Goal: Task Accomplishment & Management: Use online tool/utility

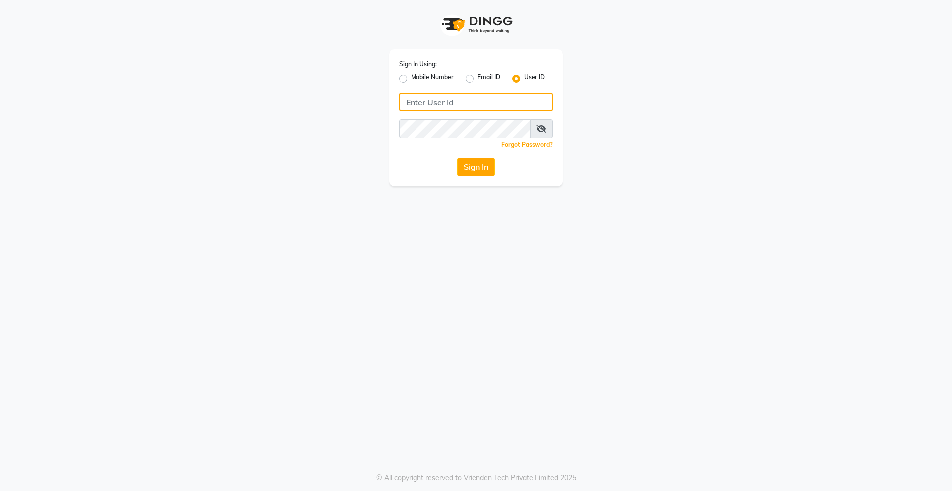
click at [428, 103] on input "Username" at bounding box center [476, 102] width 154 height 19
type input "D"
drag, startPoint x: 467, startPoint y: 105, endPoint x: 342, endPoint y: 107, distance: 124.5
click at [342, 107] on div "Sign In Using: Mobile Number Email ID User ID derma@123 Remember me Forgot Pass…" at bounding box center [475, 93] width 565 height 186
type input "derma@123"
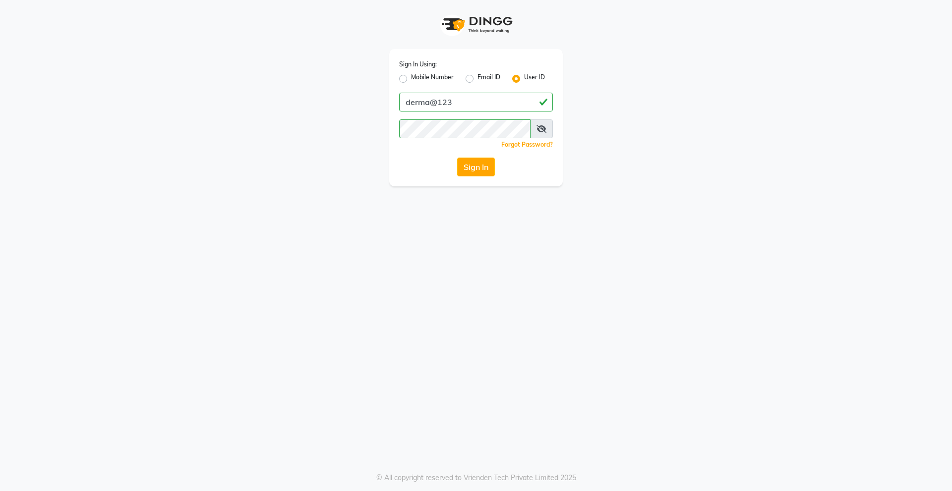
drag, startPoint x: 425, startPoint y: 161, endPoint x: 433, endPoint y: 162, distance: 8.0
click at [425, 161] on div "Sign In" at bounding box center [476, 167] width 154 height 19
click at [488, 164] on button "Sign In" at bounding box center [476, 167] width 38 height 19
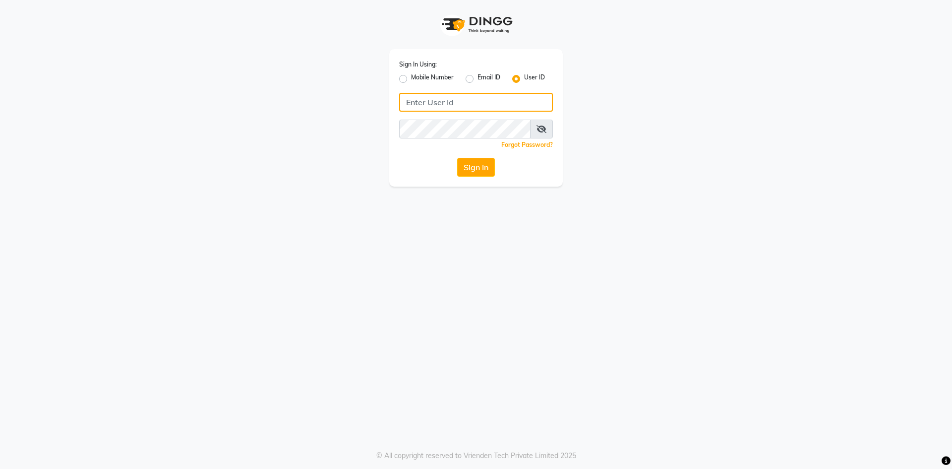
click at [468, 100] on input "Username" at bounding box center [476, 102] width 154 height 19
paste input "d"
type input "derma@123"
click at [435, 164] on div "Sign In" at bounding box center [476, 167] width 154 height 19
click at [481, 168] on button "Sign In" at bounding box center [476, 167] width 38 height 19
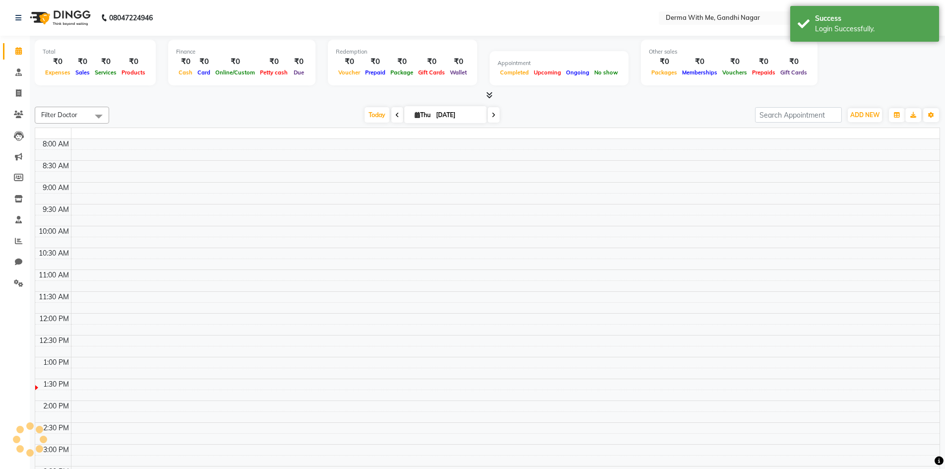
select select "en"
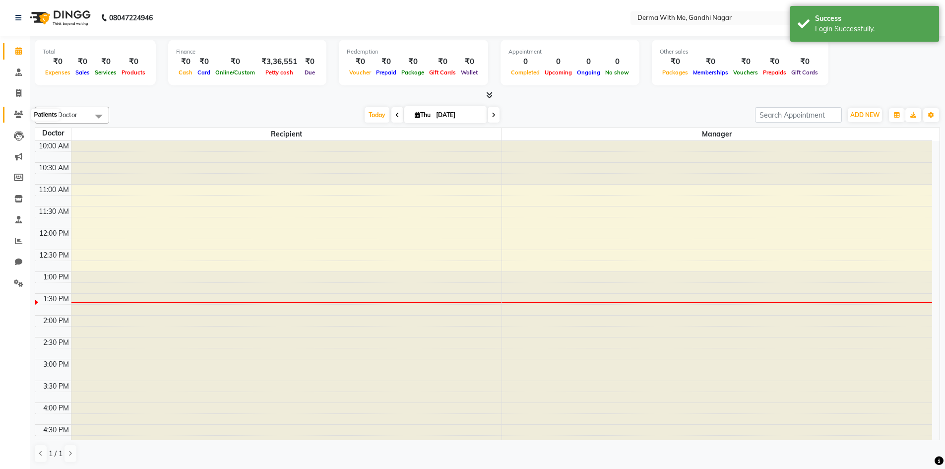
click at [14, 117] on icon at bounding box center [18, 114] width 9 height 7
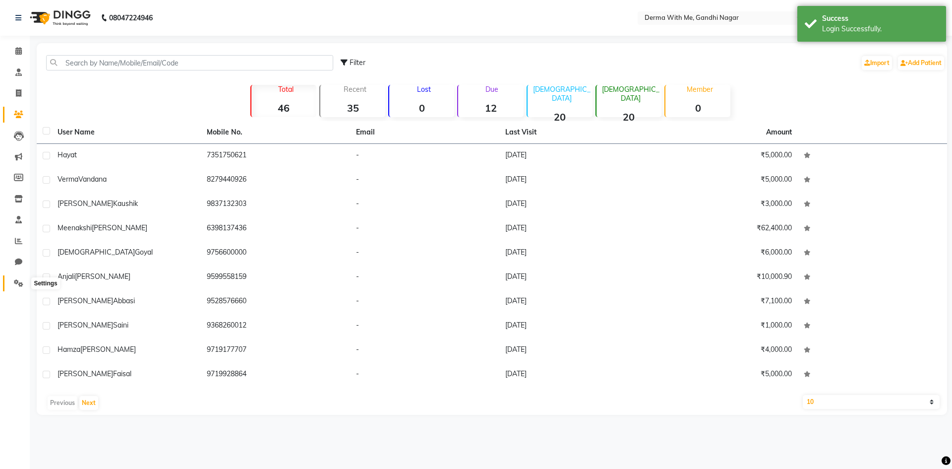
click at [14, 281] on icon at bounding box center [18, 282] width 9 height 7
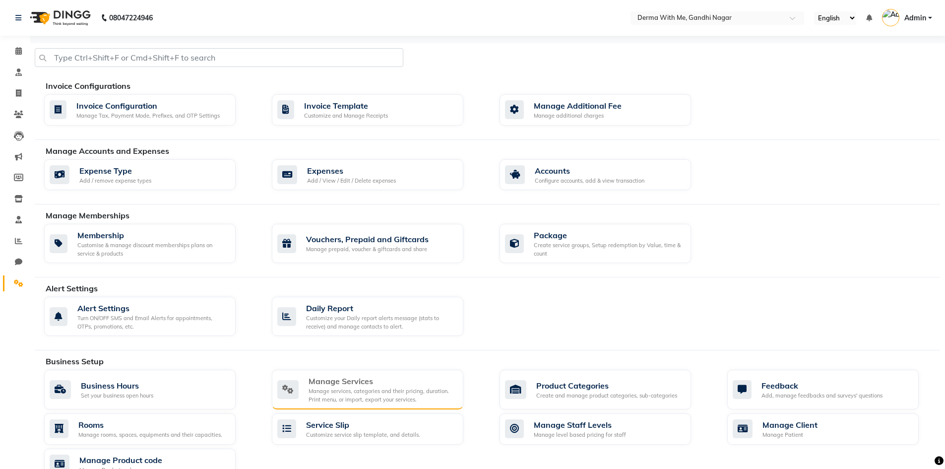
click at [363, 391] on div "Manage services, categories and their pricing, duration. Print menu, or import,…" at bounding box center [381, 395] width 147 height 16
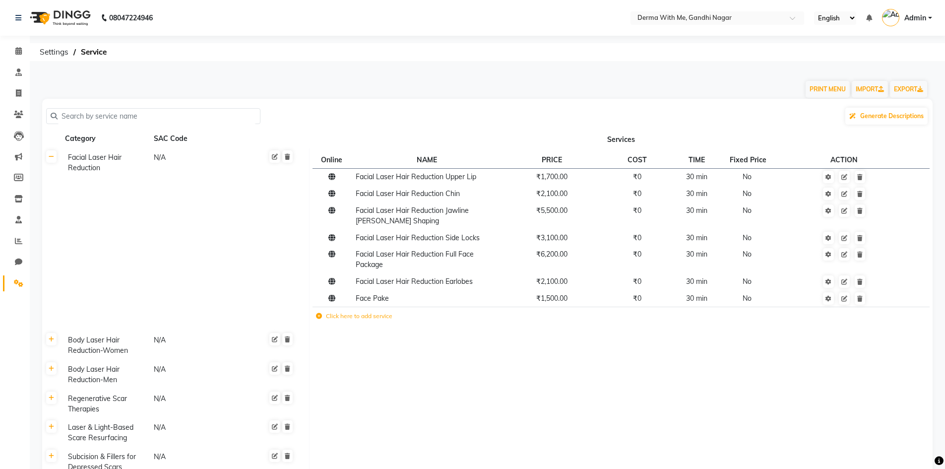
click at [104, 118] on input "text" at bounding box center [157, 116] width 198 height 15
click at [381, 315] on label "Click here to add service" at bounding box center [354, 315] width 76 height 9
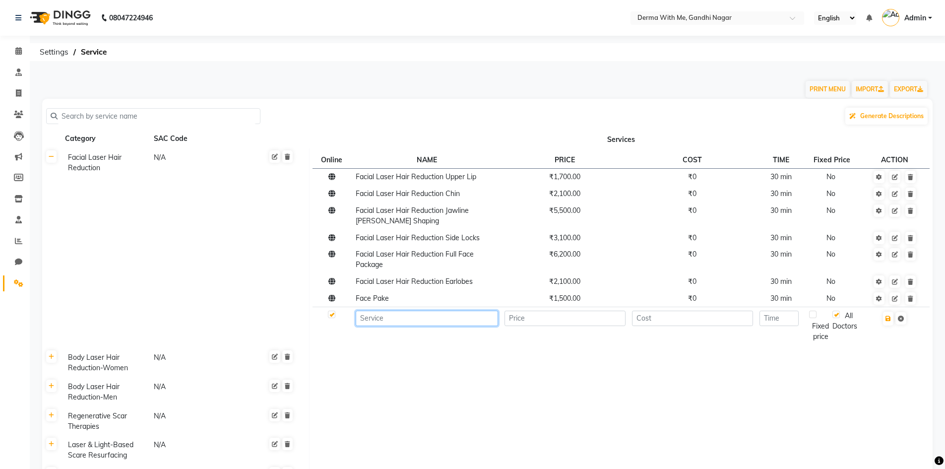
click at [388, 315] on input at bounding box center [427, 317] width 142 height 15
type input "Lip Pigmentation Peel"
click at [553, 318] on input "number" at bounding box center [564, 317] width 121 height 15
type input "2000"
click at [644, 319] on input "number" at bounding box center [692, 317] width 121 height 15
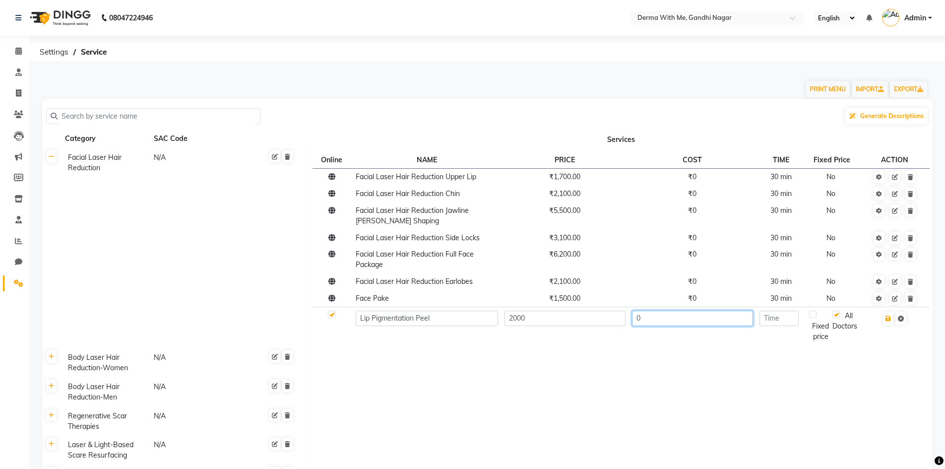
type input "0"
click at [783, 320] on input "number" at bounding box center [778, 317] width 39 height 15
type input "30"
click at [889, 320] on icon "button" at bounding box center [887, 318] width 5 height 6
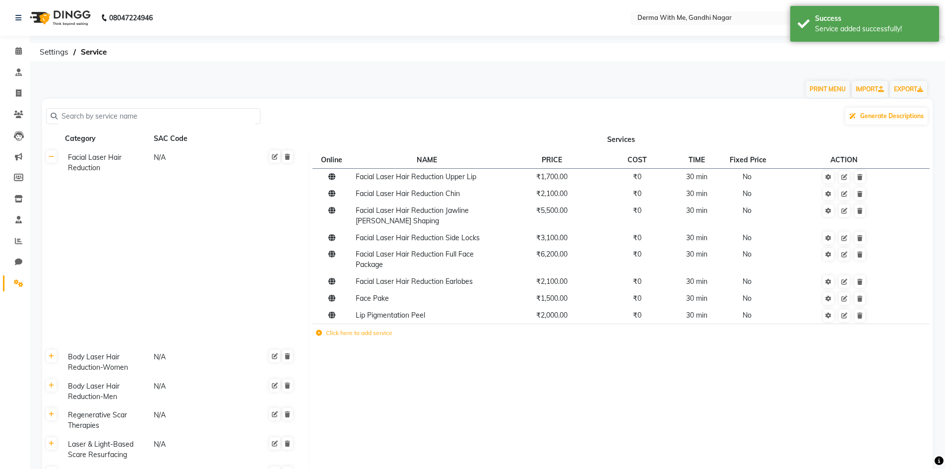
click at [369, 333] on label "Click here to add service" at bounding box center [354, 332] width 76 height 9
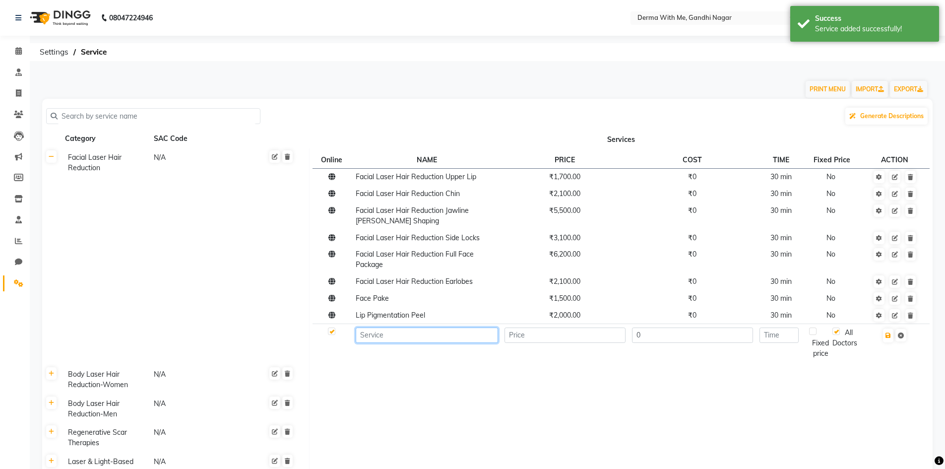
click at [372, 338] on input at bounding box center [427, 334] width 142 height 15
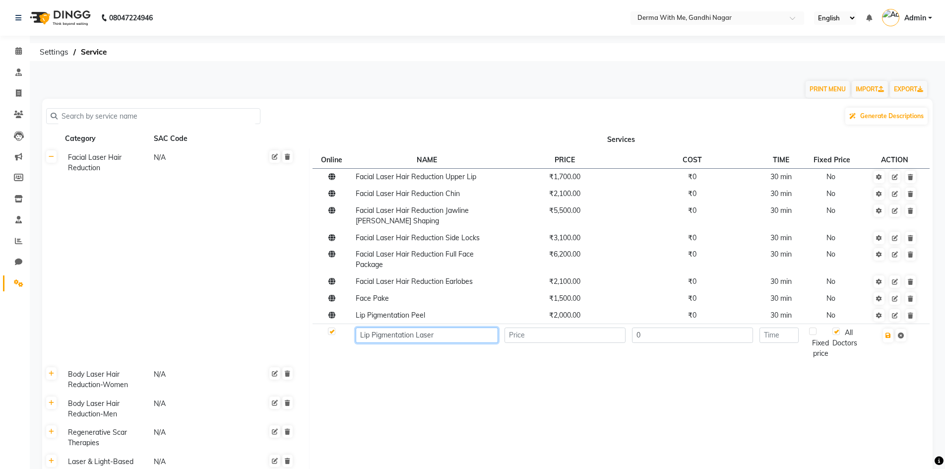
type input "Lip Pigmentation Laser"
click at [546, 341] on input "number" at bounding box center [564, 334] width 121 height 15
type input "3000"
click at [665, 333] on input "0" at bounding box center [692, 334] width 121 height 15
click at [785, 335] on input "number" at bounding box center [778, 334] width 39 height 15
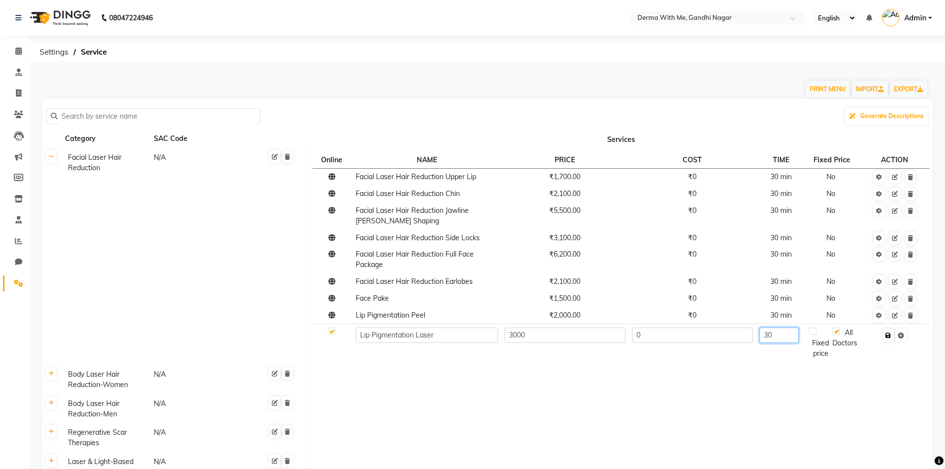
type input "30"
click at [891, 337] on icon "button" at bounding box center [887, 335] width 5 height 6
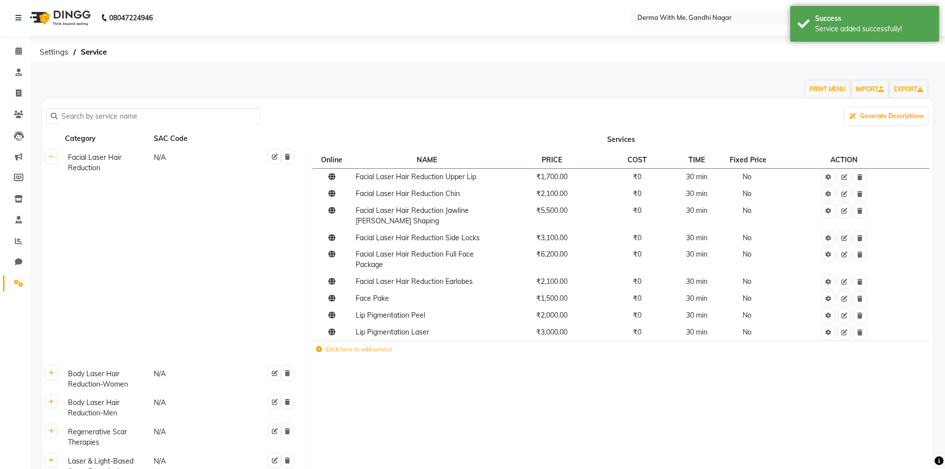
click at [78, 118] on input "text" at bounding box center [157, 116] width 198 height 15
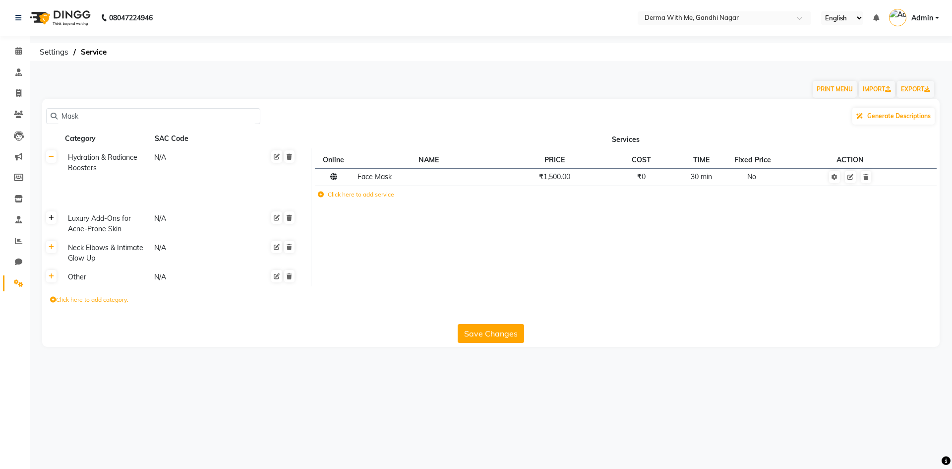
type input "Mask"
click at [50, 217] on icon at bounding box center [51, 218] width 5 height 6
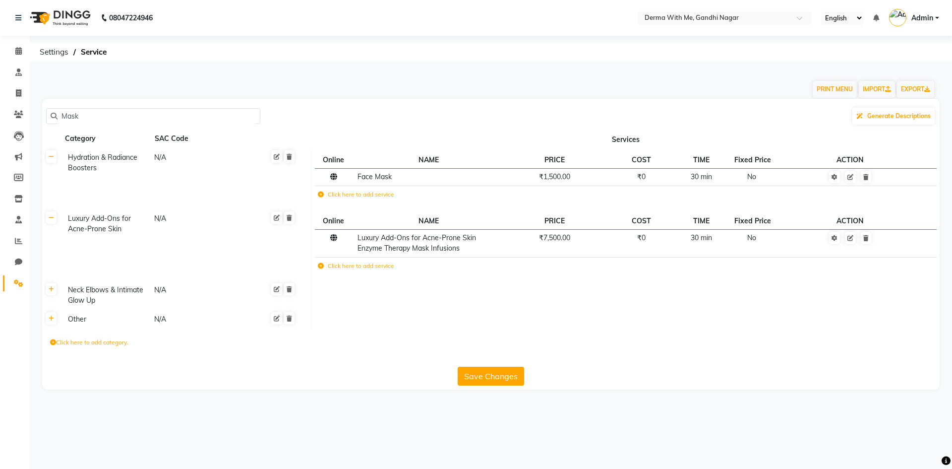
click at [52, 298] on th at bounding box center [51, 295] width 19 height 29
click at [51, 293] on link at bounding box center [51, 289] width 10 height 12
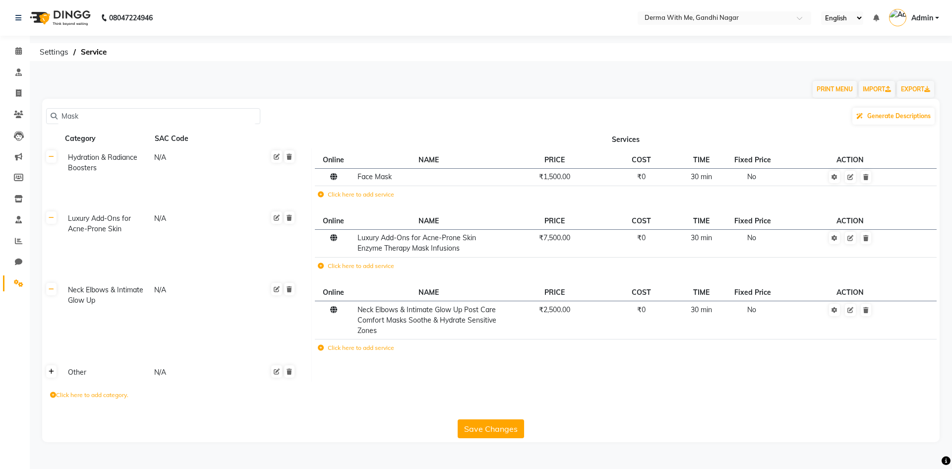
click at [54, 374] on link at bounding box center [51, 371] width 10 height 12
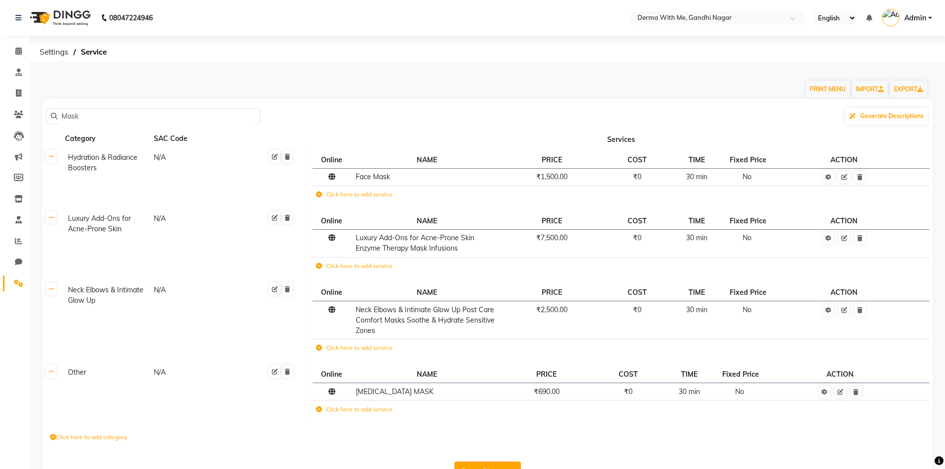
click at [81, 121] on input "Mask" at bounding box center [157, 116] width 198 height 15
drag, startPoint x: 101, startPoint y: 119, endPoint x: 36, endPoint y: 121, distance: 65.0
click at [36, 121] on div "Mask Generate Descriptions Category SAC Code Services Hydration & Radiance Boos…" at bounding box center [487, 291] width 905 height 385
click at [52, 164] on th at bounding box center [51, 178] width 19 height 61
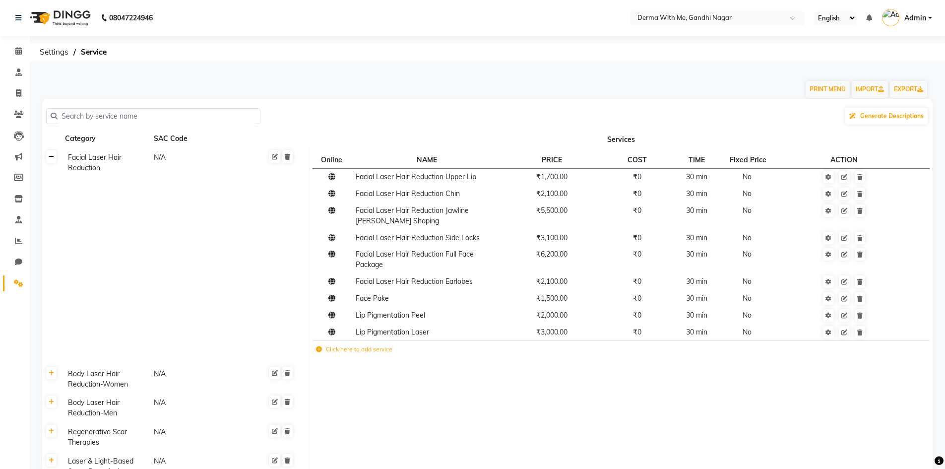
click at [51, 161] on link at bounding box center [51, 156] width 10 height 12
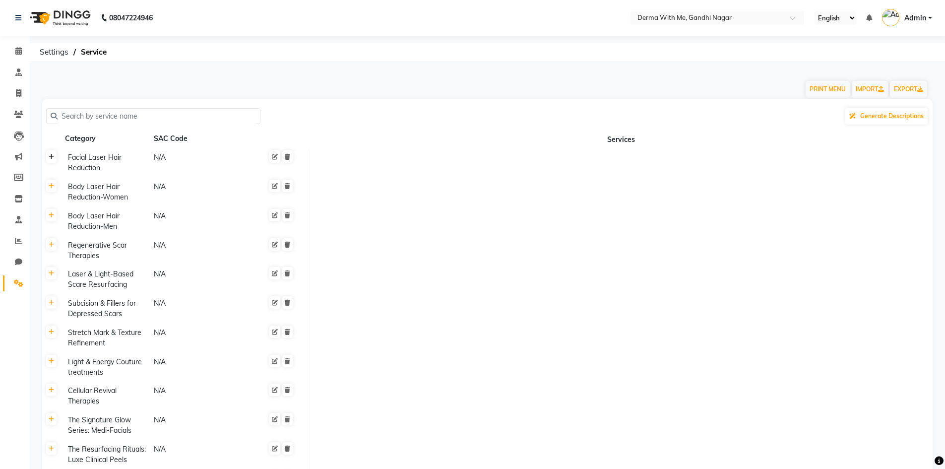
click at [54, 159] on link at bounding box center [51, 156] width 10 height 12
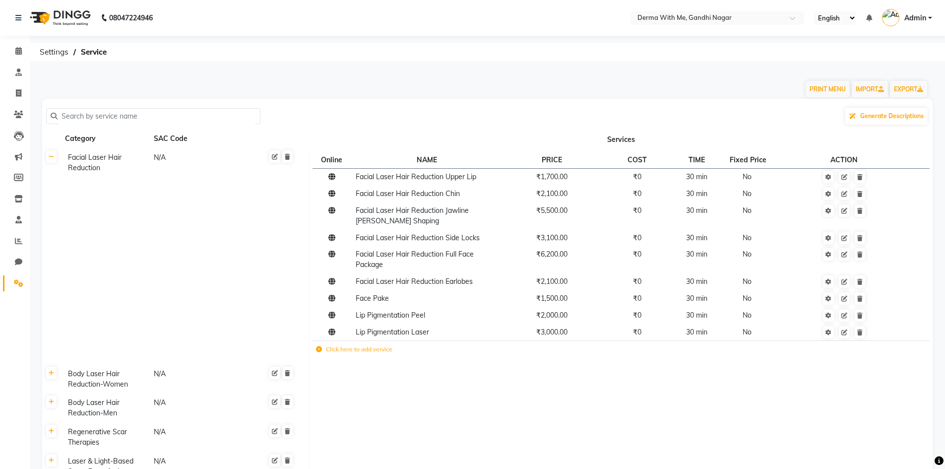
click at [357, 345] on label "Click here to add service" at bounding box center [354, 349] width 76 height 9
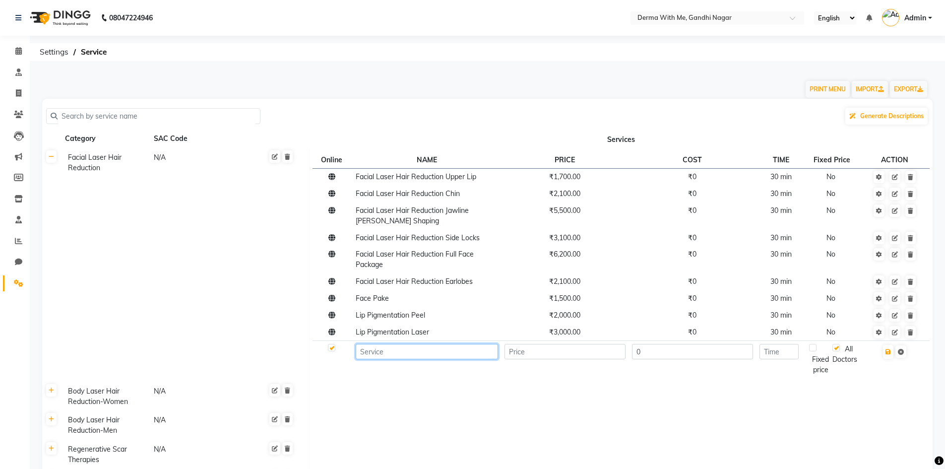
click at [383, 359] on input at bounding box center [427, 351] width 142 height 15
type input "M"
type input "x"
type input "[MEDICAL_DATA] Mask"
click at [529, 355] on input "number" at bounding box center [564, 351] width 121 height 15
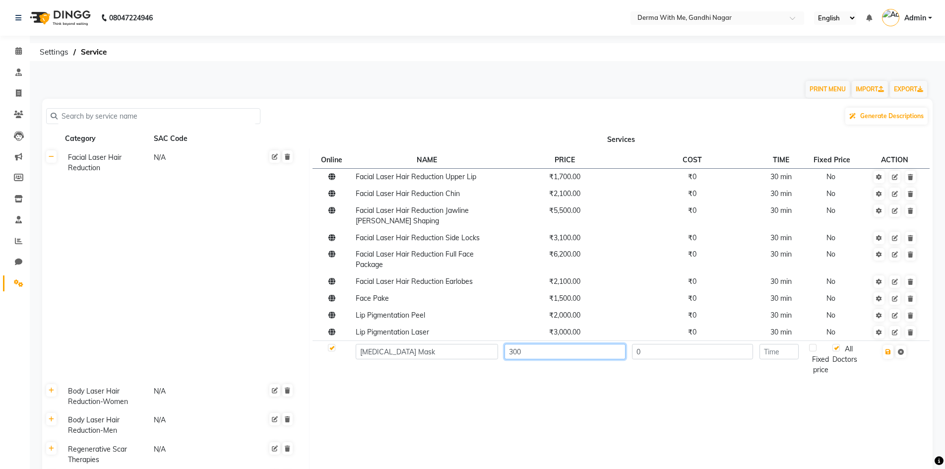
type input "300"
click at [660, 351] on input "0" at bounding box center [692, 351] width 121 height 15
click at [786, 353] on input "number" at bounding box center [778, 351] width 39 height 15
type input "30"
click at [890, 351] on icon "button" at bounding box center [887, 352] width 5 height 6
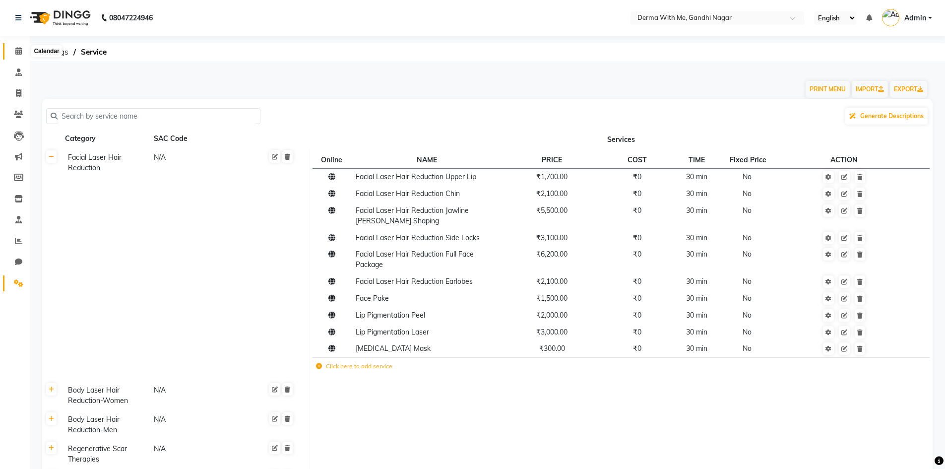
click at [10, 53] on span at bounding box center [18, 51] width 17 height 11
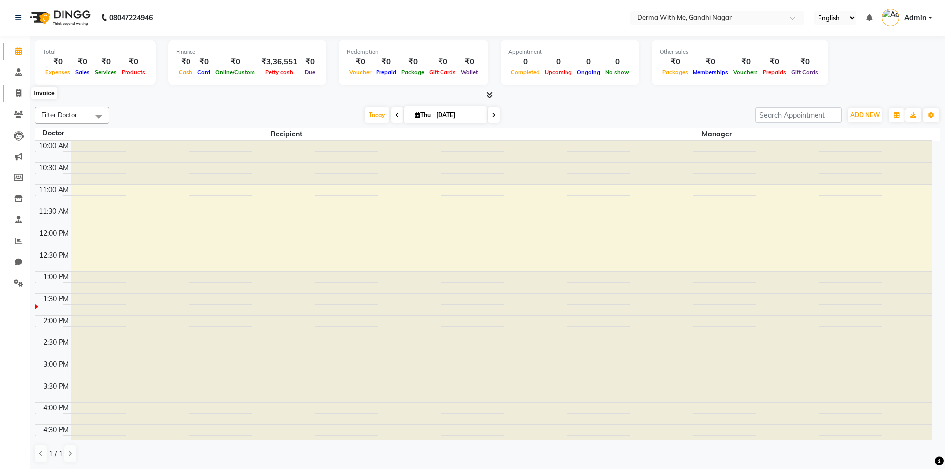
click at [25, 88] on span at bounding box center [18, 93] width 17 height 11
select select "service"
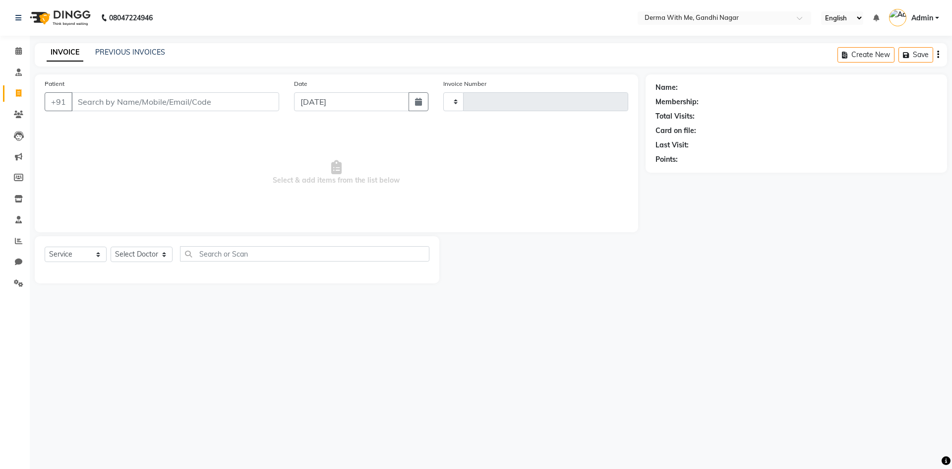
type input "0045"
select select "8404"
click at [139, 252] on select "Select Doctor" at bounding box center [142, 253] width 62 height 15
select select "82999"
click at [111, 246] on select "Select Doctor Manager Recipient" at bounding box center [142, 253] width 62 height 15
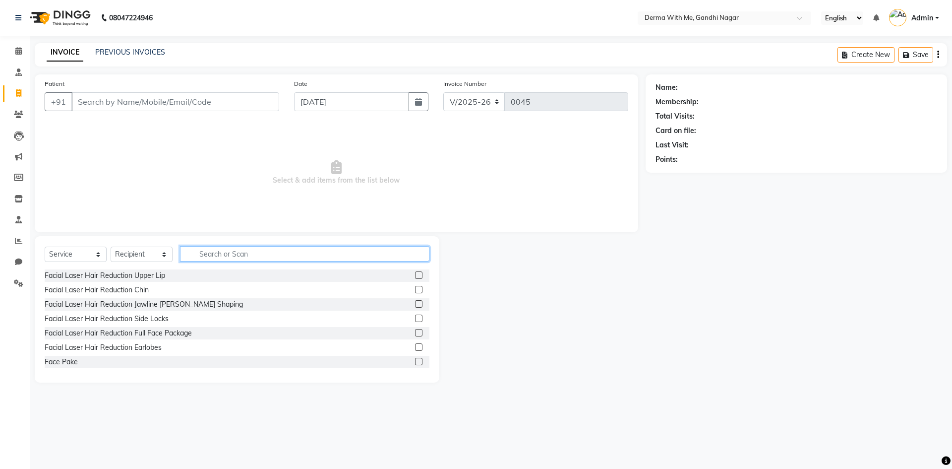
click at [216, 250] on input "text" at bounding box center [304, 253] width 249 height 15
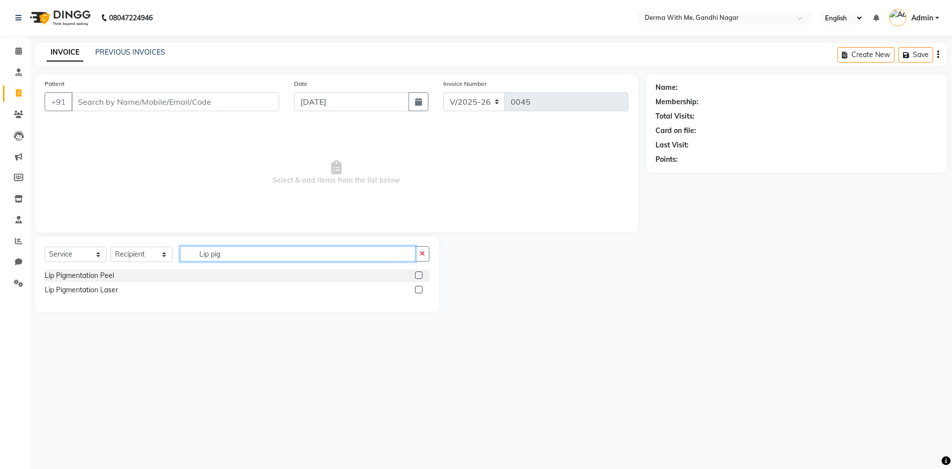
type input "Lip pig"
click at [419, 274] on label at bounding box center [418, 274] width 7 height 7
click at [419, 274] on input "checkbox" at bounding box center [418, 275] width 6 height 6
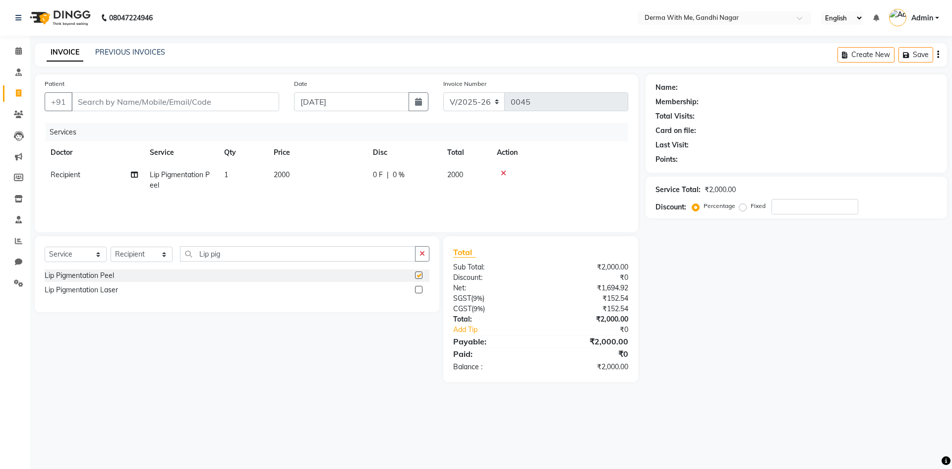
checkbox input "false"
click at [419, 287] on label at bounding box center [418, 289] width 7 height 7
click at [419, 287] on input "checkbox" at bounding box center [418, 290] width 6 height 6
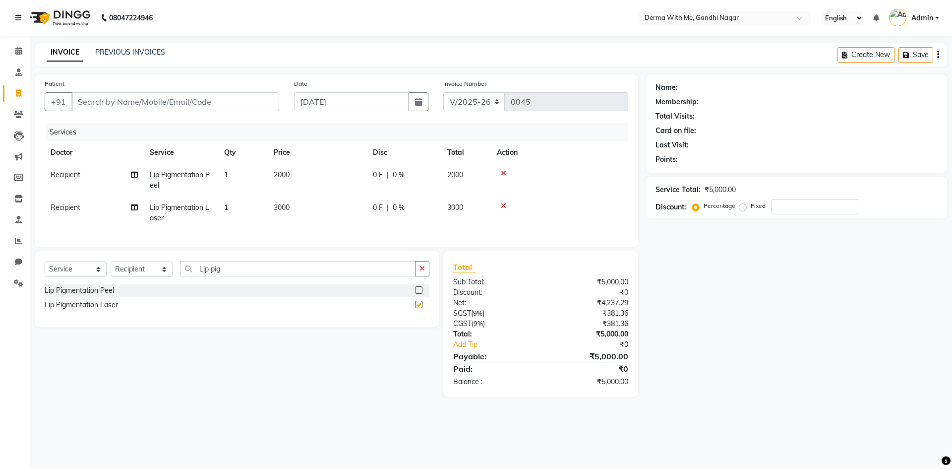
checkbox input "false"
click at [425, 272] on icon "button" at bounding box center [422, 268] width 5 height 7
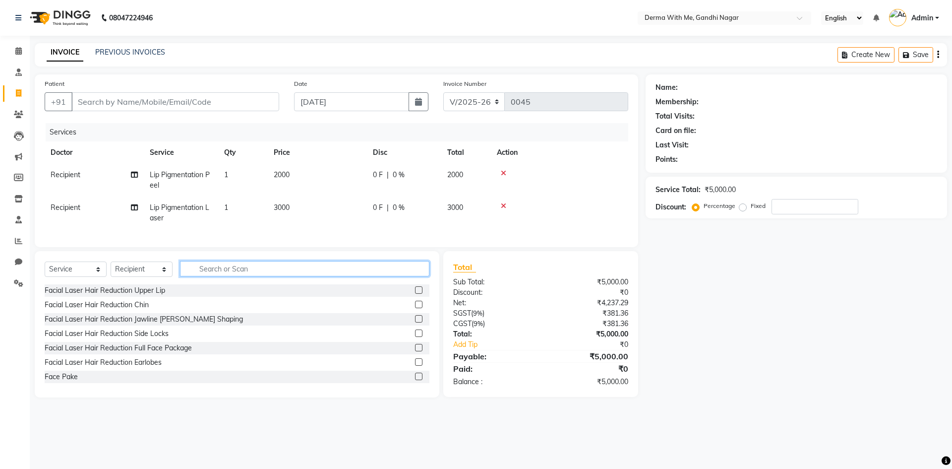
click at [316, 276] on input "text" at bounding box center [304, 268] width 249 height 15
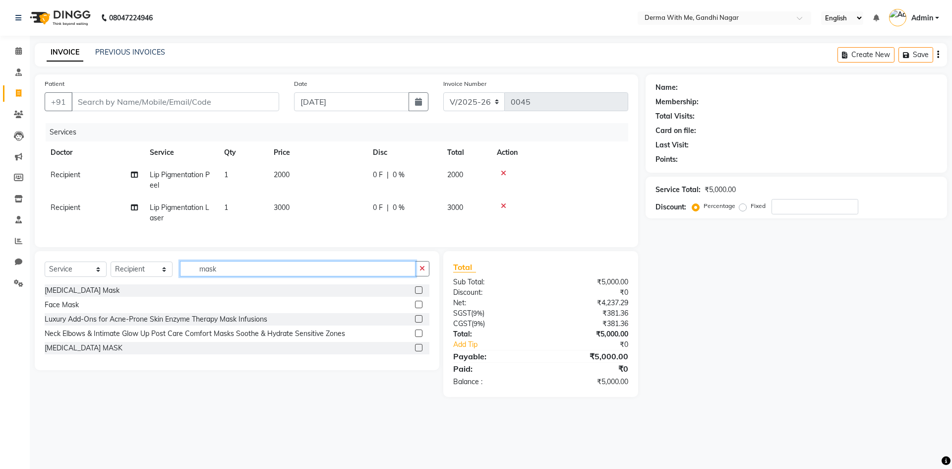
type input "mask"
click at [416, 308] on label at bounding box center [418, 304] width 7 height 7
click at [416, 308] on input "checkbox" at bounding box center [418, 305] width 6 height 6
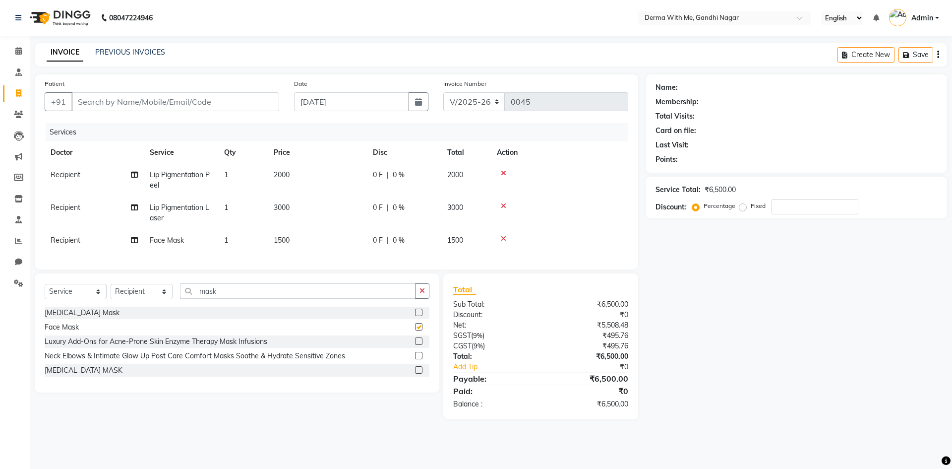
checkbox input "false"
click at [504, 235] on icon at bounding box center [503, 238] width 5 height 7
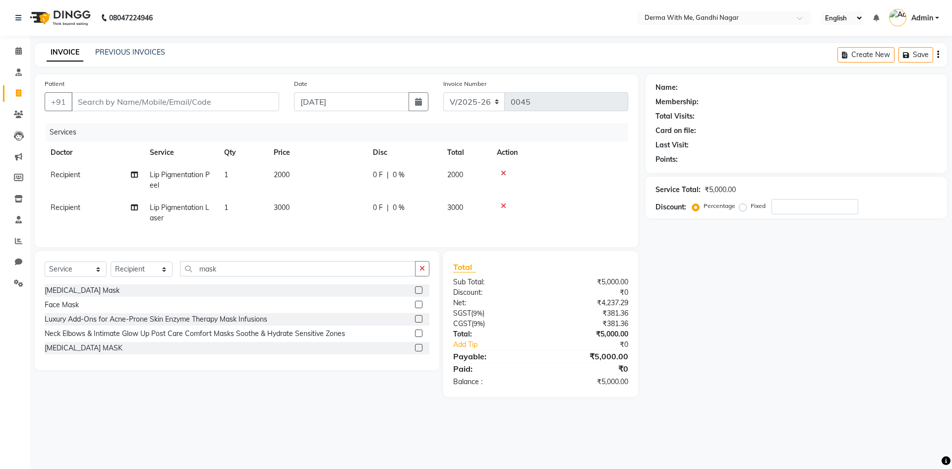
click at [421, 351] on label at bounding box center [418, 347] width 7 height 7
click at [421, 351] on input "checkbox" at bounding box center [418, 348] width 6 height 6
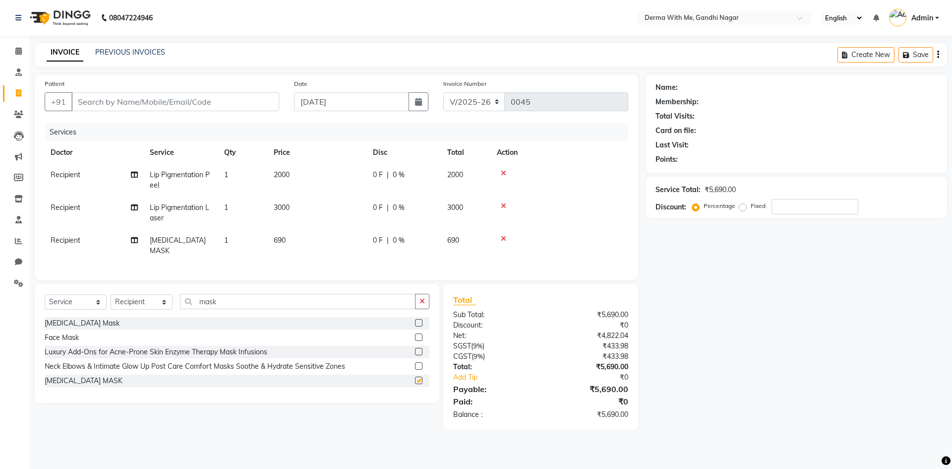
checkbox input "false"
click at [505, 238] on icon at bounding box center [503, 238] width 5 height 7
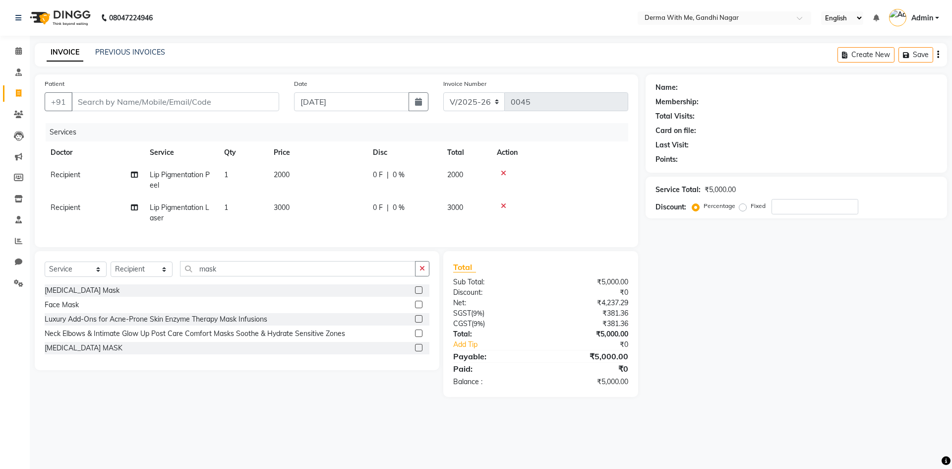
click at [418, 294] on label at bounding box center [418, 289] width 7 height 7
click at [418, 294] on input "checkbox" at bounding box center [418, 290] width 6 height 6
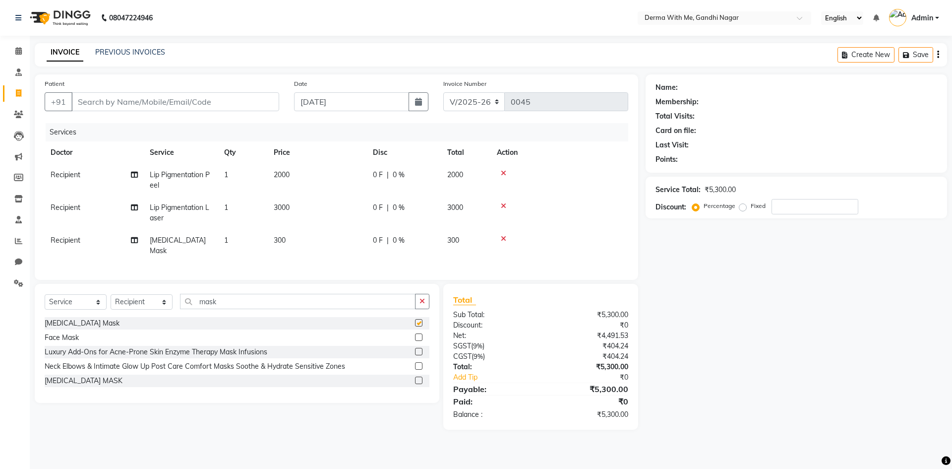
checkbox input "false"
drag, startPoint x: 292, startPoint y: 296, endPoint x: 47, endPoint y: 299, distance: 245.0
click at [47, 299] on div "Select Service Product Membership Package Voucher Prepaid Gift Card Select Doct…" at bounding box center [237, 305] width 385 height 23
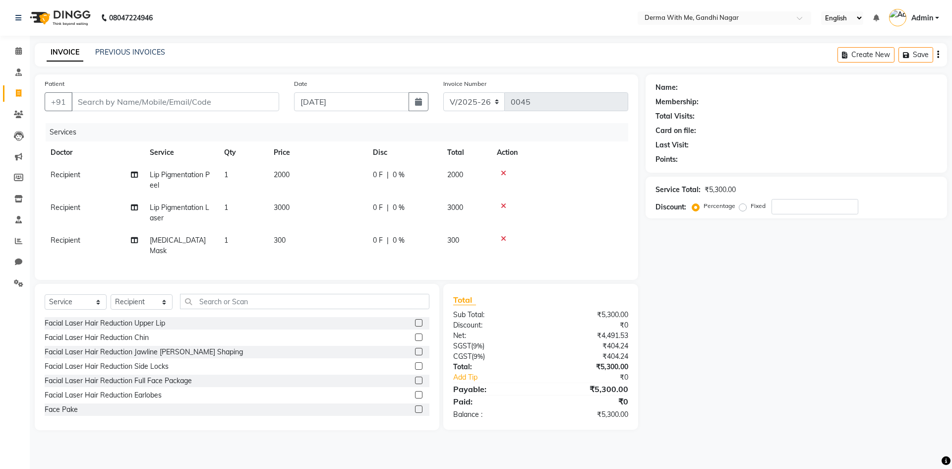
click at [264, 284] on div "Select Service Product Membership Package Voucher Prepaid Gift Card Select Doct…" at bounding box center [237, 357] width 405 height 146
click at [383, 301] on input "text" at bounding box center [304, 301] width 249 height 15
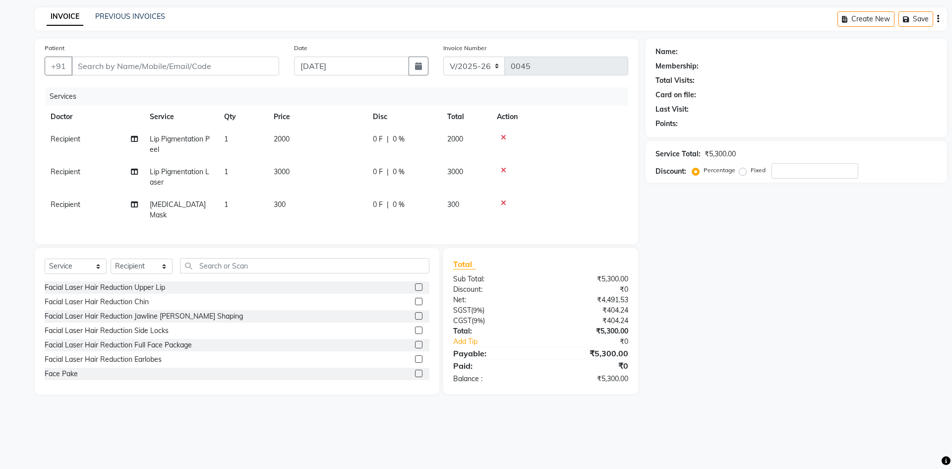
click at [231, 170] on td "1" at bounding box center [243, 177] width 50 height 33
select select "82999"
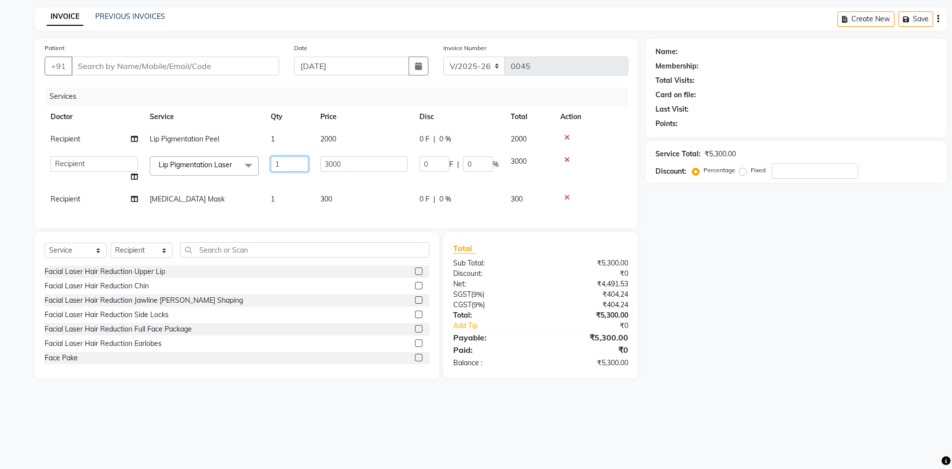
click at [284, 163] on input "1" at bounding box center [290, 163] width 38 height 15
type input "5"
click at [358, 198] on td "300" at bounding box center [363, 199] width 99 height 22
select select "82999"
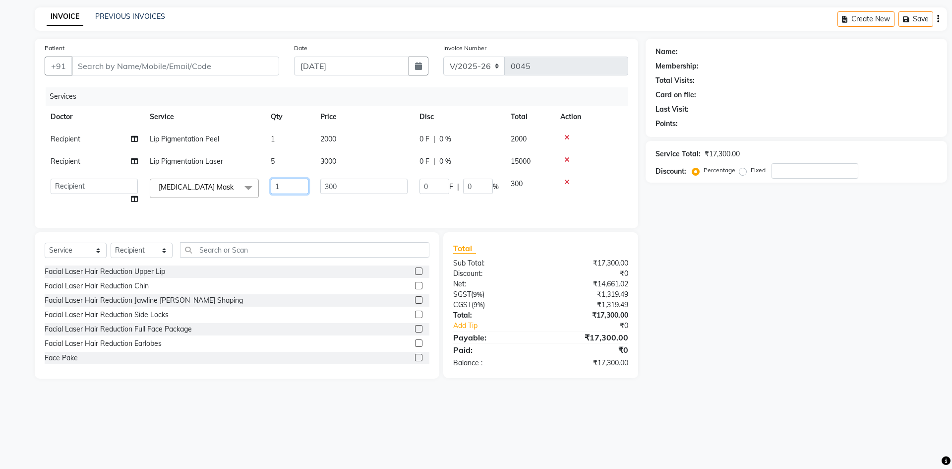
click at [293, 186] on input "1" at bounding box center [290, 186] width 38 height 15
type input "5"
click at [309, 202] on tr "Manager Recipient [MEDICAL_DATA] Mask x Facial Laser Hair Reduction Upper Lip F…" at bounding box center [337, 192] width 584 height 38
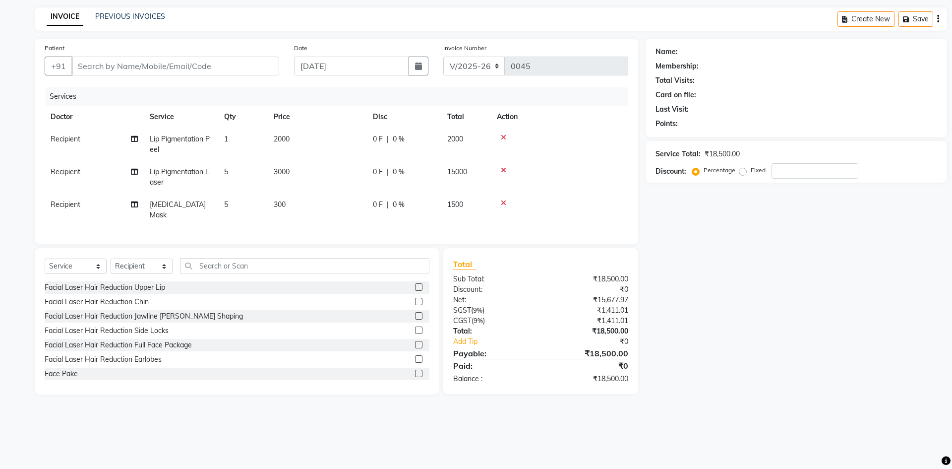
click at [704, 170] on label "Percentage" at bounding box center [720, 170] width 32 height 9
click at [694, 170] on input "Percentage" at bounding box center [697, 170] width 7 height 7
click at [751, 171] on label "Fixed" at bounding box center [758, 170] width 15 height 9
click at [741, 171] on input "Fixed" at bounding box center [744, 170] width 7 height 7
radio input "true"
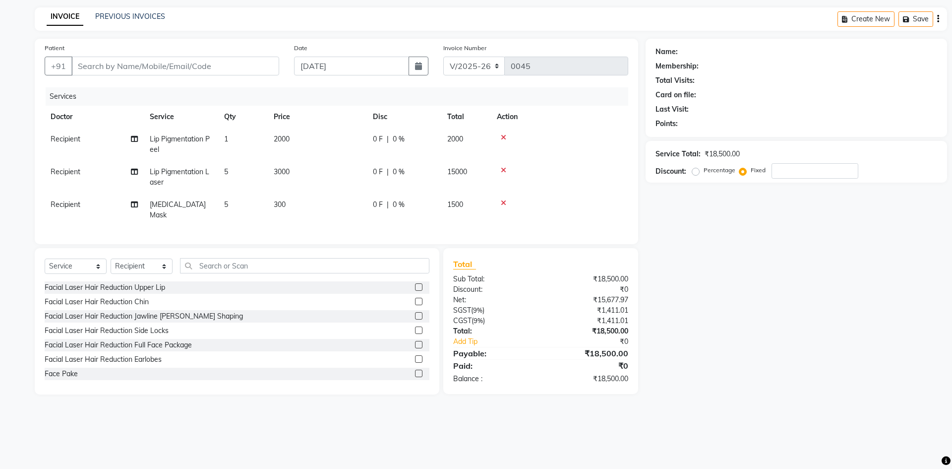
click at [704, 170] on label "Percentage" at bounding box center [720, 170] width 32 height 9
click at [694, 170] on input "Percentage" at bounding box center [697, 170] width 7 height 7
radio input "true"
click at [780, 174] on input "number" at bounding box center [815, 170] width 87 height 15
click at [751, 172] on label "Fixed" at bounding box center [758, 170] width 15 height 9
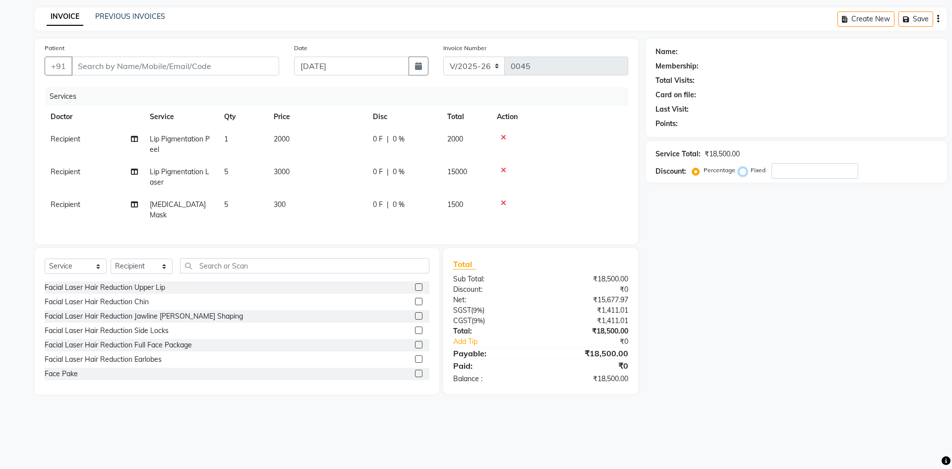
click at [742, 172] on input "Fixed" at bounding box center [744, 170] width 7 height 7
radio input "true"
click at [783, 171] on input "number" at bounding box center [815, 170] width 87 height 15
type input "3500"
click at [551, 326] on div "₹1,144.07" at bounding box center [588, 320] width 95 height 10
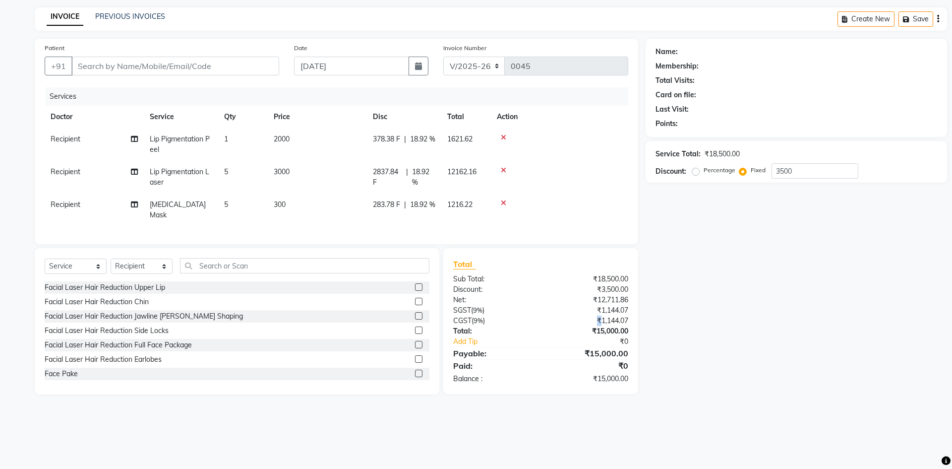
click at [551, 326] on div "₹1,144.07" at bounding box center [588, 320] width 95 height 10
drag, startPoint x: 568, startPoint y: 381, endPoint x: 617, endPoint y: 389, distance: 50.2
click at [617, 384] on div "₹15,000.00" at bounding box center [588, 378] width 95 height 10
click at [612, 384] on div "₹15,000.00" at bounding box center [588, 378] width 95 height 10
click at [405, 337] on div "Facial Laser Hair Reduction Side Locks" at bounding box center [237, 330] width 385 height 12
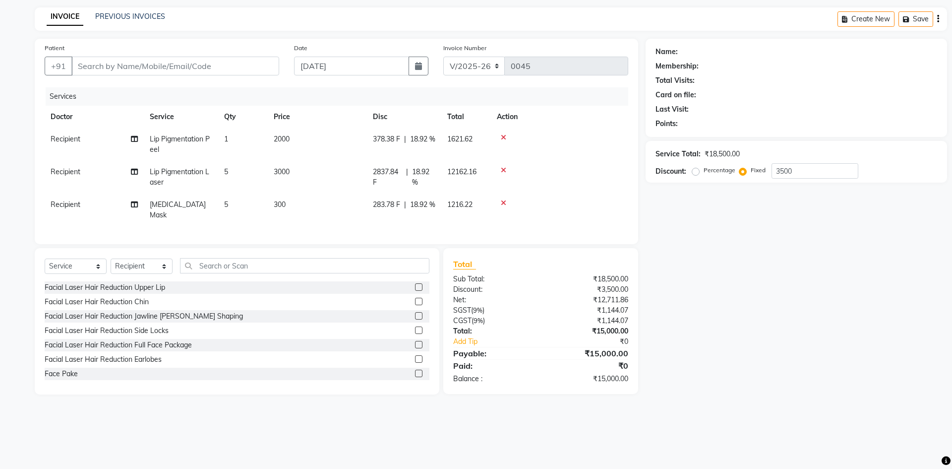
click at [767, 252] on div "Name: Membership: Total Visits: Card on file: Last Visit: Points: Service Total…" at bounding box center [800, 217] width 309 height 356
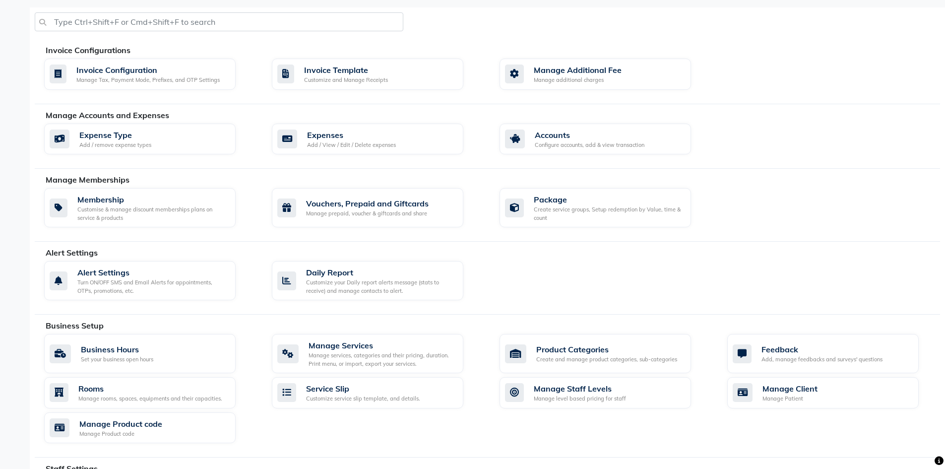
click at [802, 118] on div "Manage Accounts and Expenses" at bounding box center [497, 115] width 902 height 12
